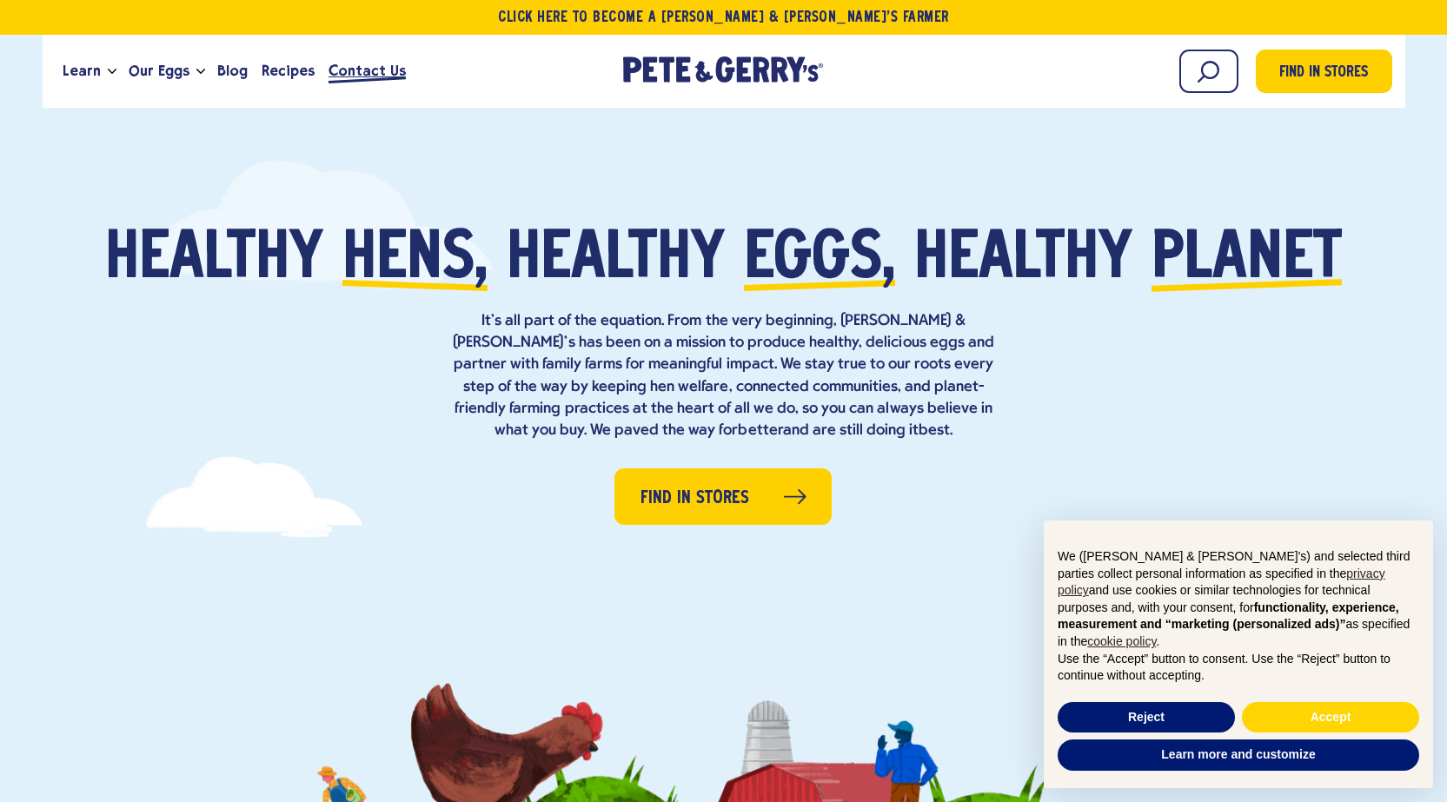
click at [366, 74] on span "Contact Us" at bounding box center [367, 71] width 77 height 22
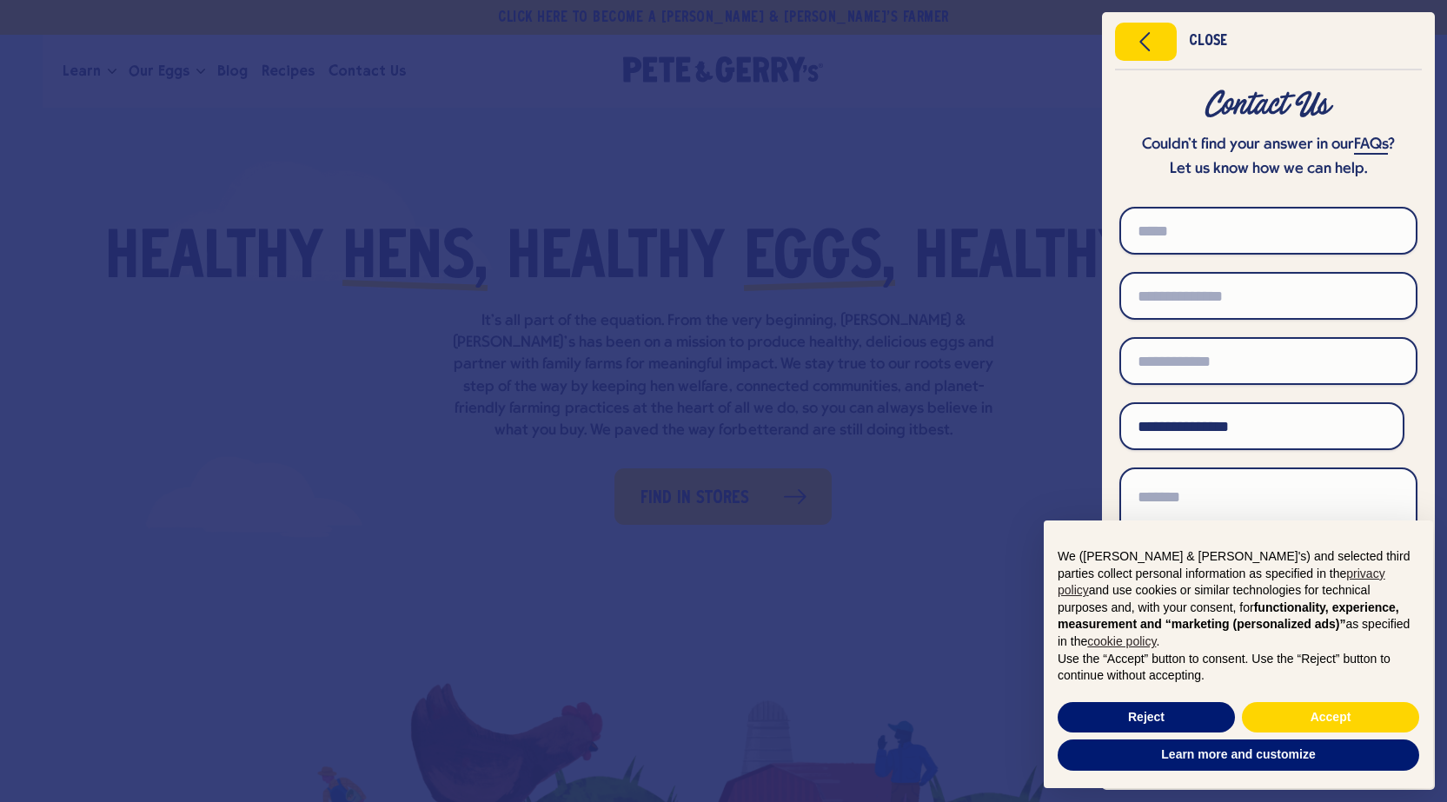
click at [1190, 36] on div "Close" at bounding box center [1208, 42] width 38 height 12
click at [0, 0] on div "Get $2.00 back Join our loyalty program to unlock exclusive rewards and more ca…" at bounding box center [0, 0] width 0 height 0
click at [1137, 44] on icon "Close menu" at bounding box center [1146, 42] width 44 height 26
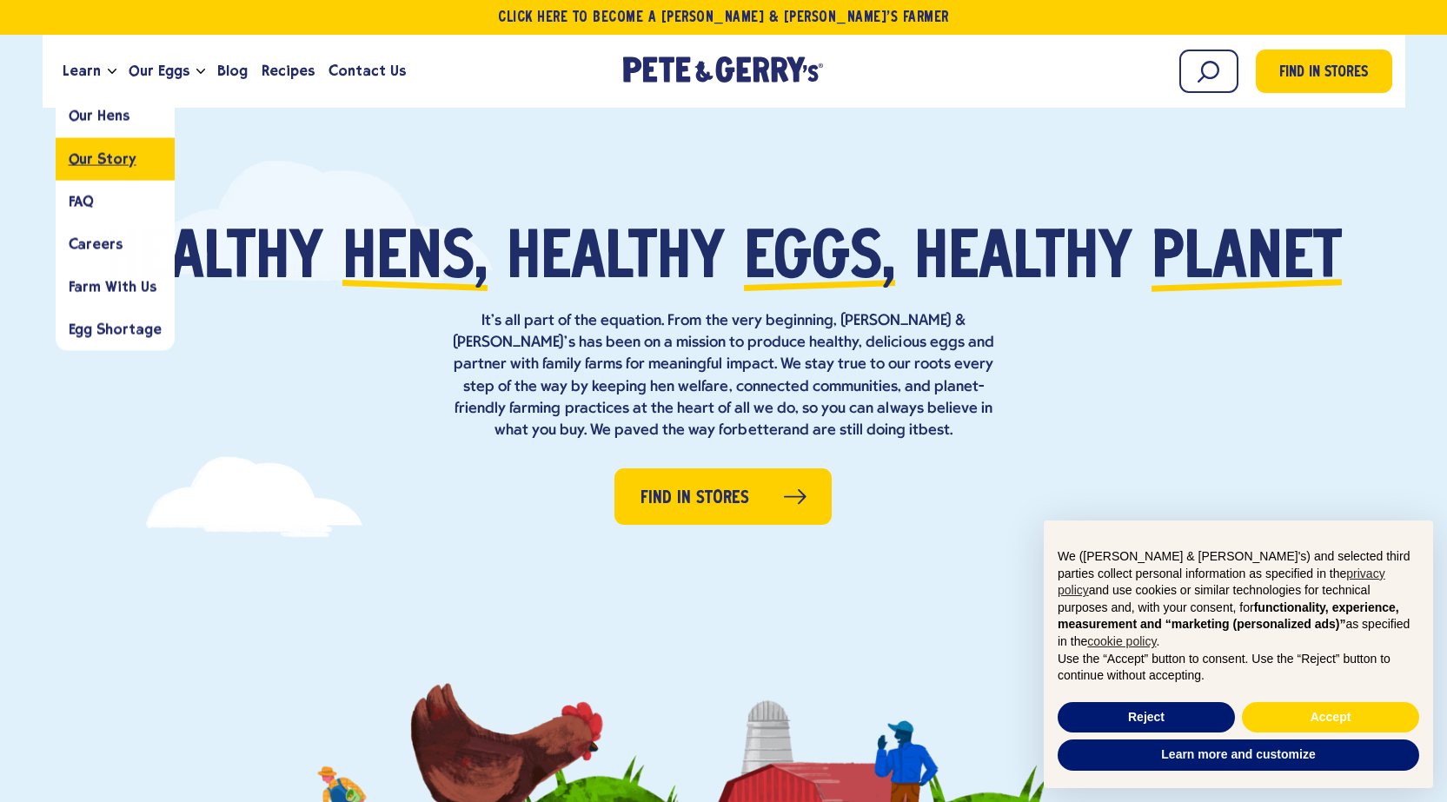
click at [115, 158] on span "Our Story" at bounding box center [103, 158] width 68 height 17
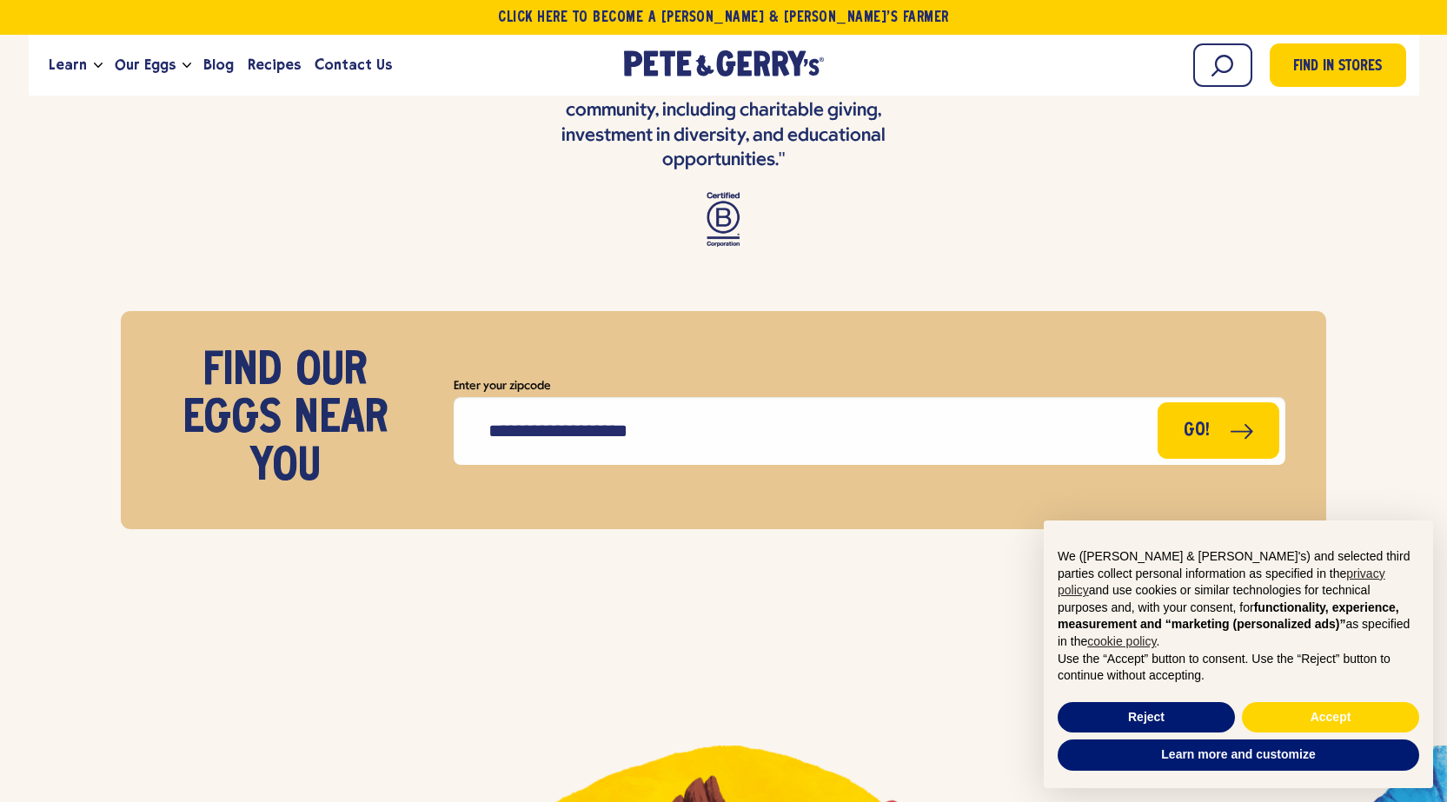
scroll to position [7371, 0]
